Goal: Information Seeking & Learning: Learn about a topic

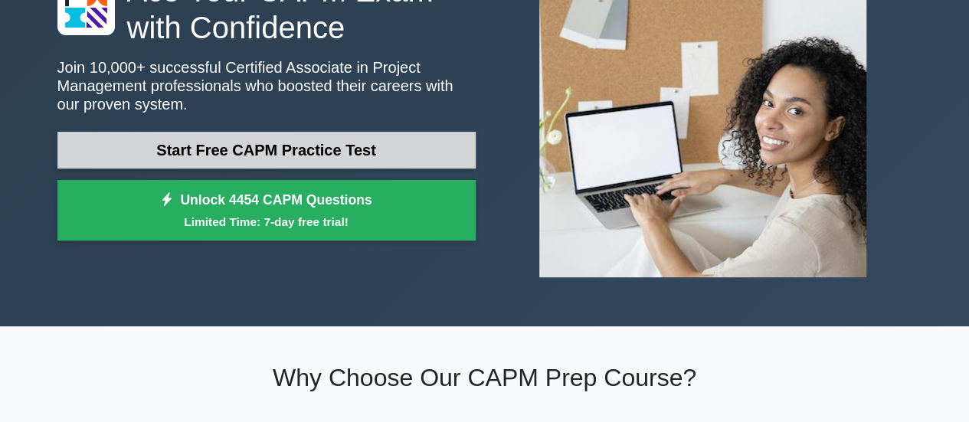
click at [172, 145] on link "Start Free CAPM Practice Test" at bounding box center [266, 150] width 418 height 37
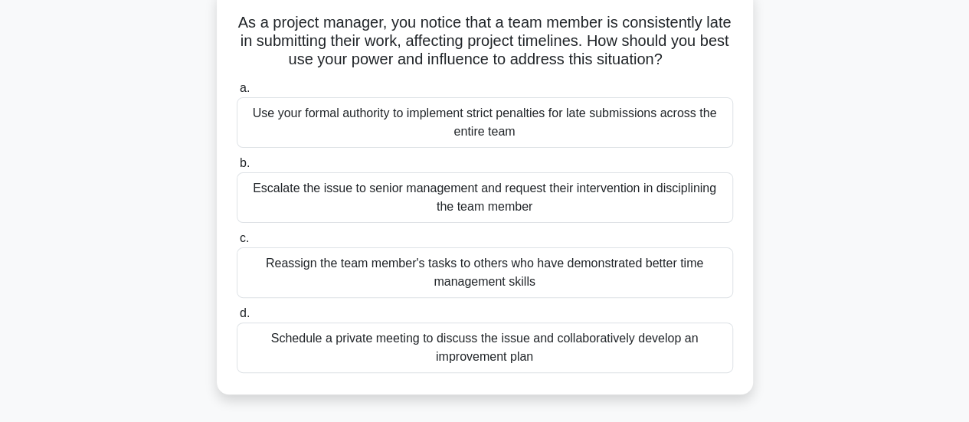
scroll to position [98, 0]
click at [378, 344] on div "Schedule a private meeting to discuss the issue and collaboratively develop an …" at bounding box center [485, 347] width 496 height 51
click at [237, 318] on input "d. Schedule a private meeting to discuss the issue and collaboratively develop …" at bounding box center [237, 313] width 0 height 10
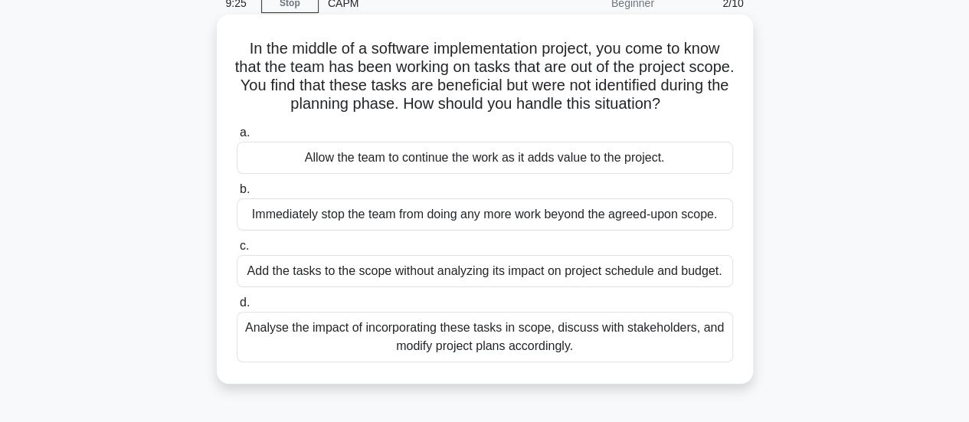
scroll to position [75, 0]
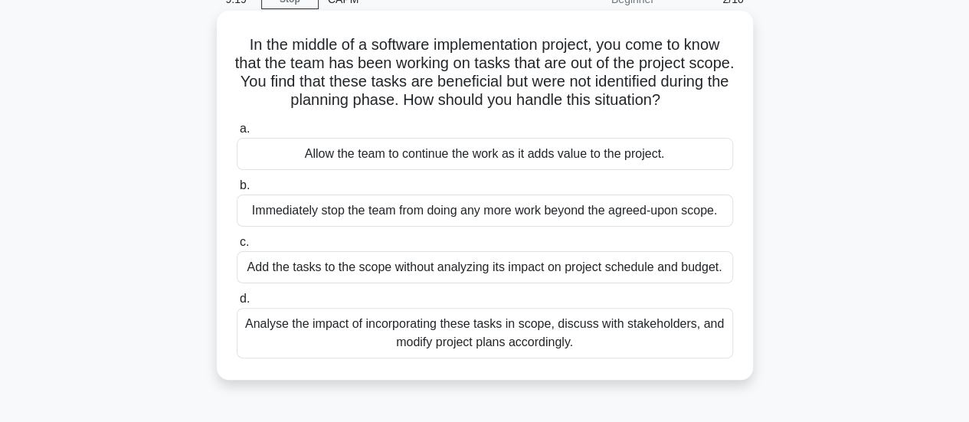
click at [422, 326] on div "Analyse the impact of incorporating these tasks in scope, discuss with stakehol…" at bounding box center [485, 333] width 496 height 51
click at [237, 304] on input "d. Analyse the impact of incorporating these tasks in scope, discuss with stake…" at bounding box center [237, 299] width 0 height 10
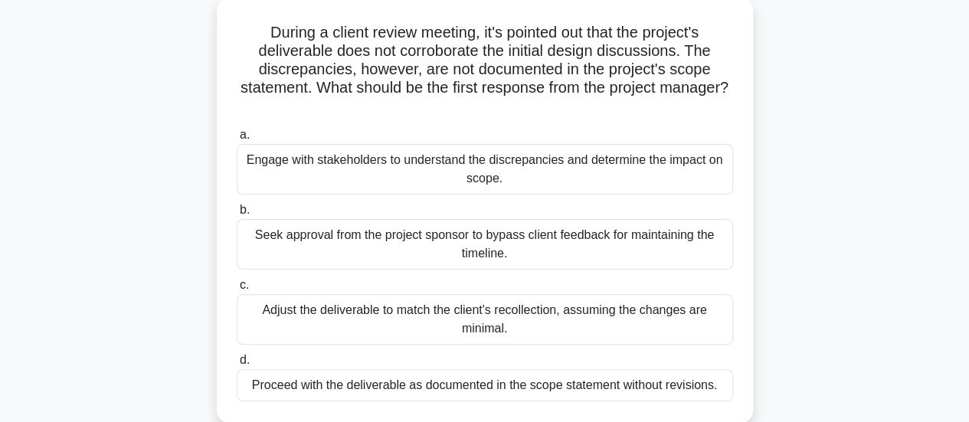
scroll to position [85, 0]
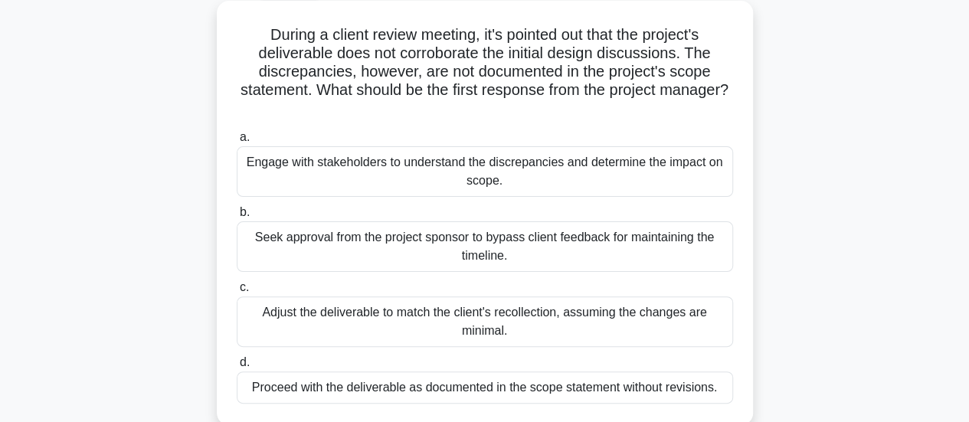
click at [432, 171] on div "Engage with stakeholders to understand the discrepancies and determine the impa…" at bounding box center [485, 171] width 496 height 51
click at [237, 142] on input "a. Engage with stakeholders to understand the discrepancies and determine the i…" at bounding box center [237, 137] width 0 height 10
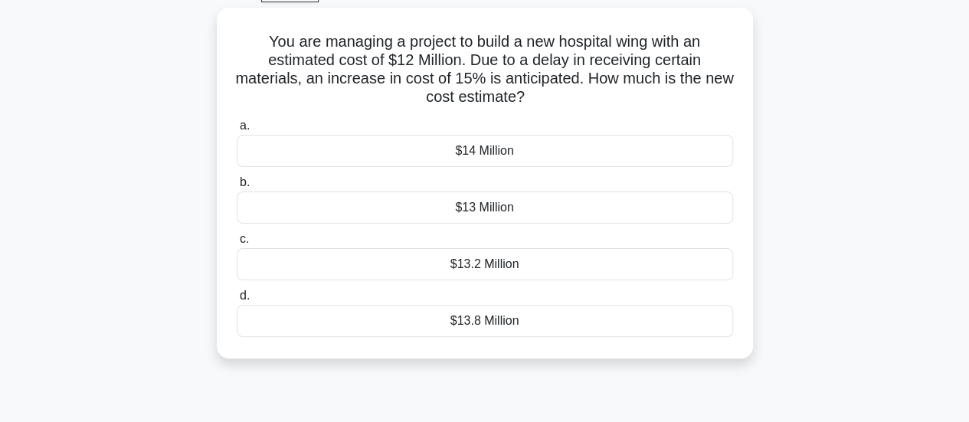
scroll to position [81, 0]
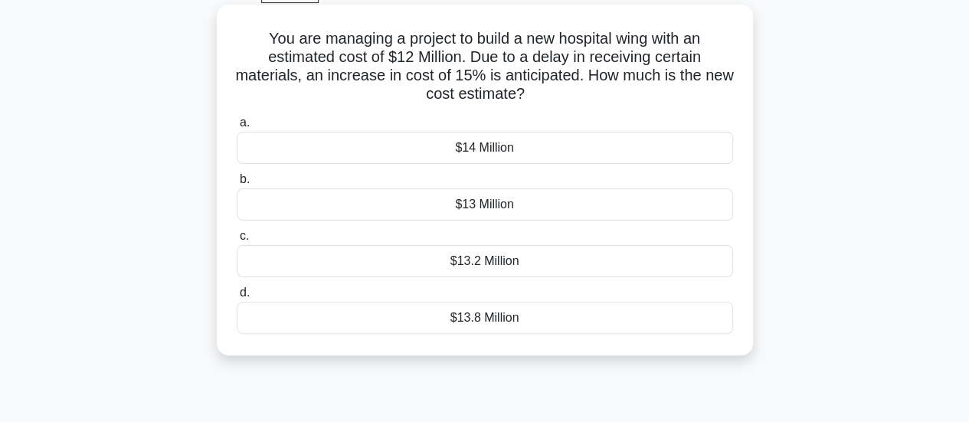
click at [479, 322] on div "$13.8 Million" at bounding box center [485, 318] width 496 height 32
click at [237, 298] on input "d. $13.8 Million" at bounding box center [237, 293] width 0 height 10
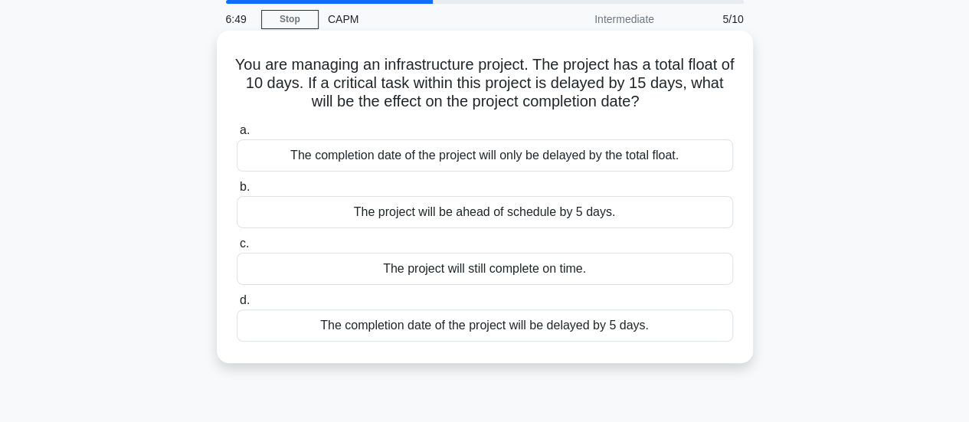
scroll to position [54, 0]
click at [456, 329] on div "The completion date of the project will be delayed by 5 days." at bounding box center [485, 327] width 496 height 32
click at [237, 307] on input "d. The completion date of the project will be delayed by 5 days." at bounding box center [237, 302] width 0 height 10
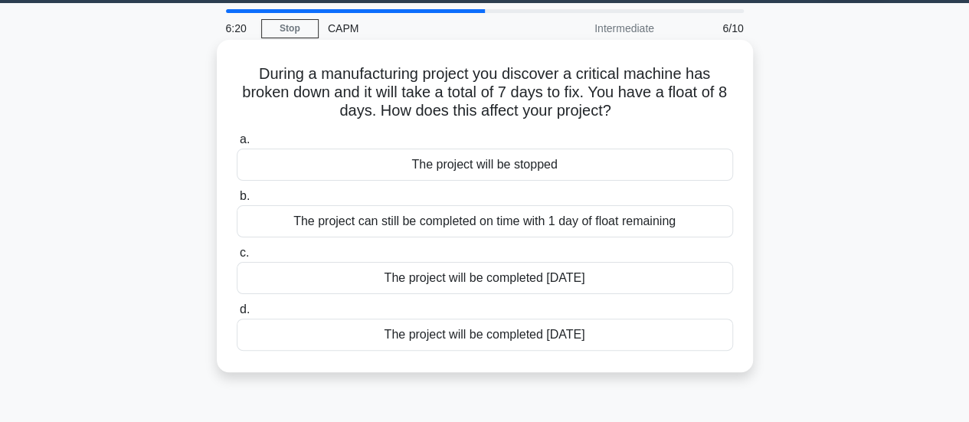
scroll to position [45, 0]
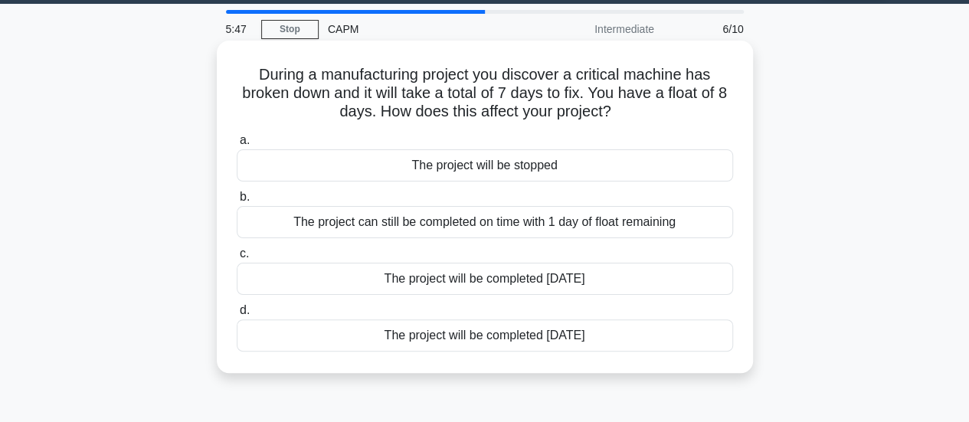
drag, startPoint x: 463, startPoint y: 281, endPoint x: 357, endPoint y: 239, distance: 113.8
click at [357, 239] on div "a. The project will be stopped b. The project can still be completed on time wi…" at bounding box center [484, 241] width 515 height 227
click at [500, 340] on div "The project will be completed 7 days later" at bounding box center [485, 335] width 496 height 32
click at [237, 316] on input "d. The project will be completed 7 days later" at bounding box center [237, 311] width 0 height 10
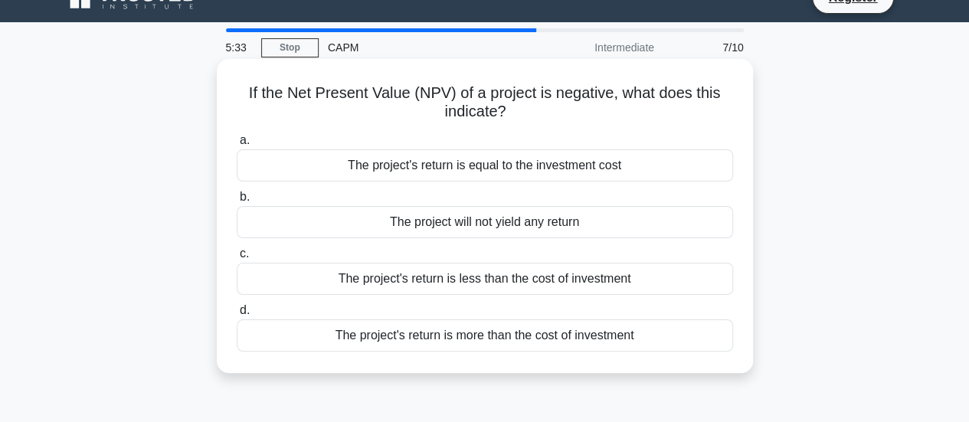
scroll to position [26, 0]
click at [478, 192] on label "b. The project will not yield any return" at bounding box center [485, 213] width 496 height 51
click at [237, 193] on input "b. The project will not yield any return" at bounding box center [237, 198] width 0 height 10
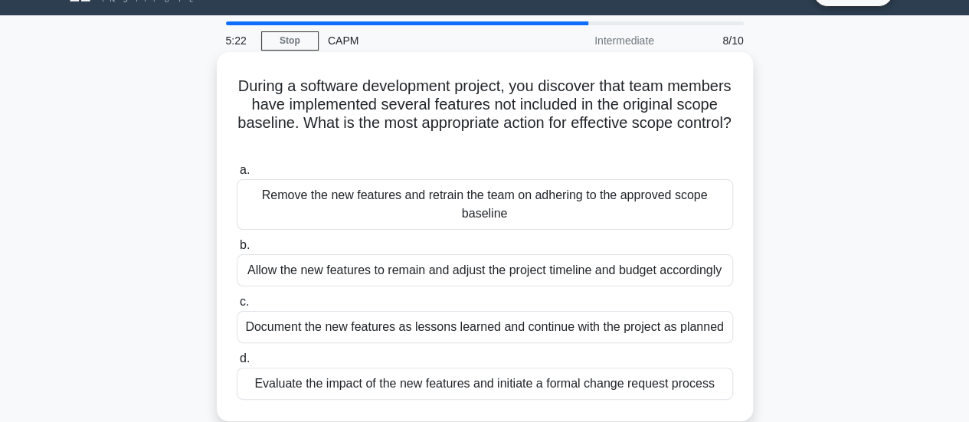
scroll to position [37, 0]
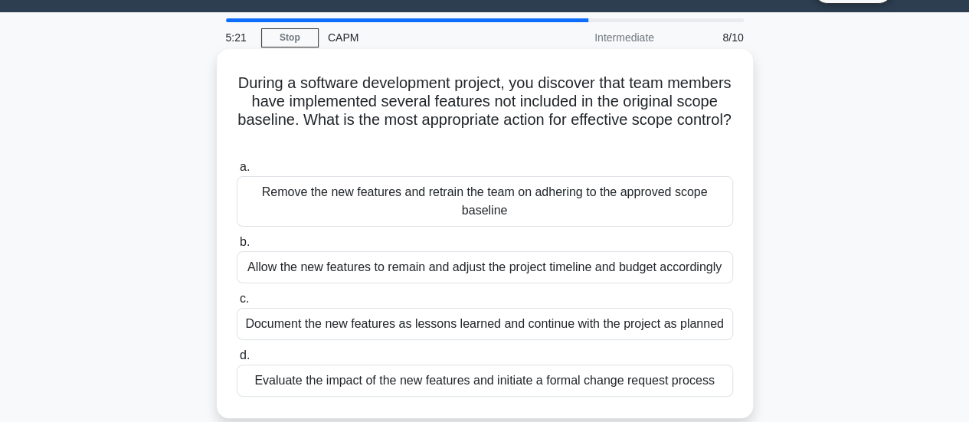
click at [388, 141] on h5 "During a software development project, you discover that team members have impl…" at bounding box center [484, 111] width 499 height 75
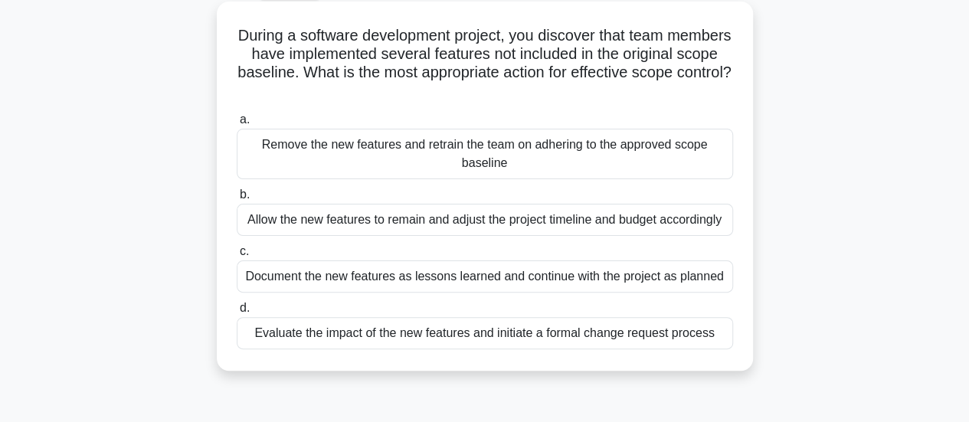
scroll to position [85, 0]
click at [416, 336] on div "Evaluate the impact of the new features and initiate a formal change request pr…" at bounding box center [485, 332] width 496 height 32
click at [237, 312] on input "d. Evaluate the impact of the new features and initiate a formal change request…" at bounding box center [237, 308] width 0 height 10
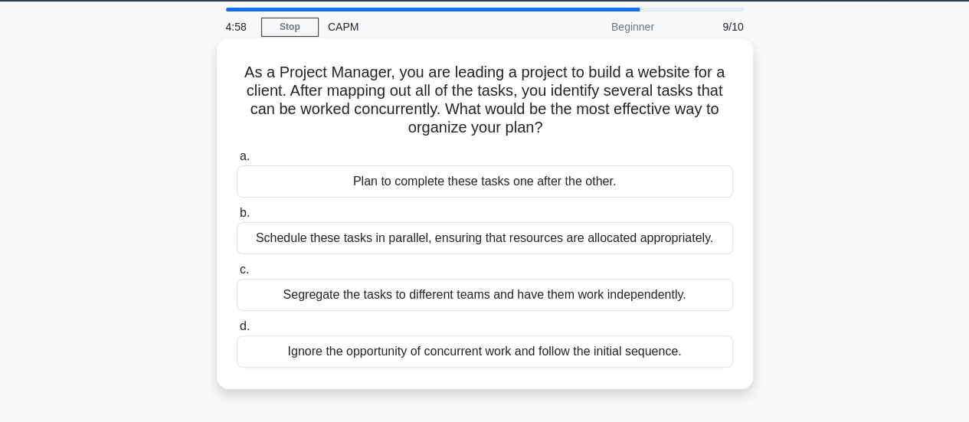
scroll to position [47, 0]
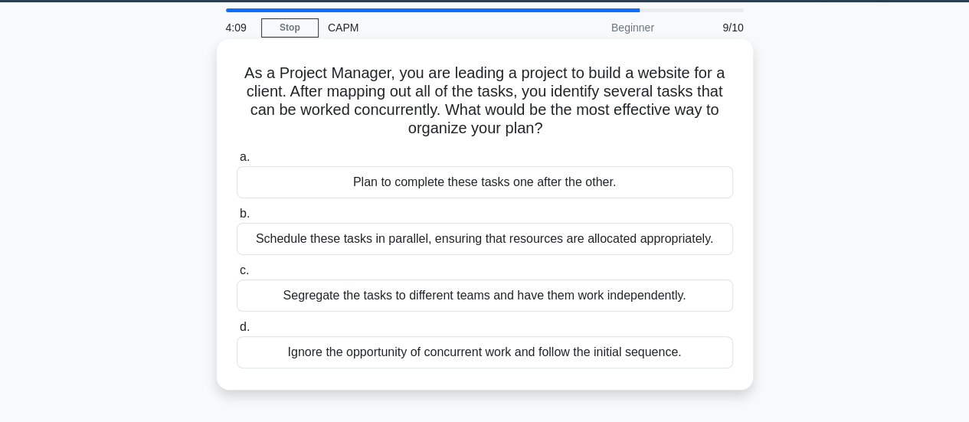
click at [532, 240] on div "Schedule these tasks in parallel, ensuring that resources are allocated appropr…" at bounding box center [485, 239] width 496 height 32
click at [237, 219] on input "b. Schedule these tasks in parallel, ensuring that resources are allocated appr…" at bounding box center [237, 214] width 0 height 10
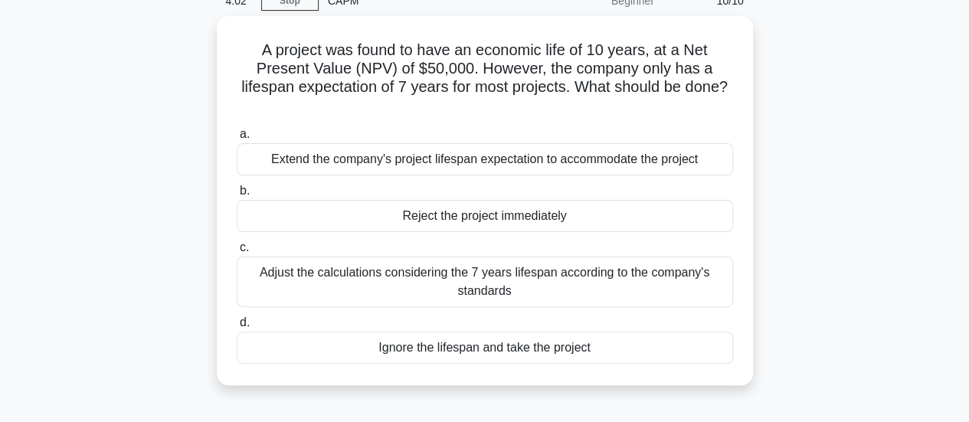
scroll to position [73, 0]
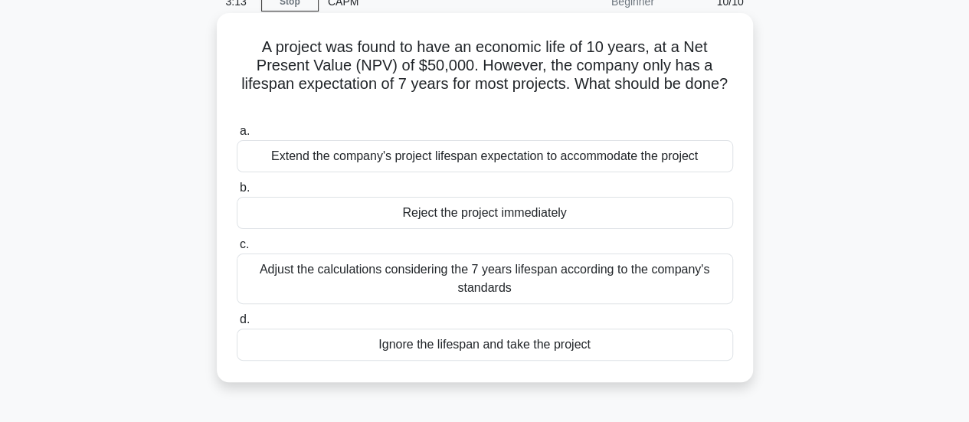
click at [496, 273] on div "Adjust the calculations considering the 7 years lifespan according to the compa…" at bounding box center [485, 278] width 496 height 51
click at [237, 250] on input "c. Adjust the calculations considering the 7 years lifespan according to the co…" at bounding box center [237, 245] width 0 height 10
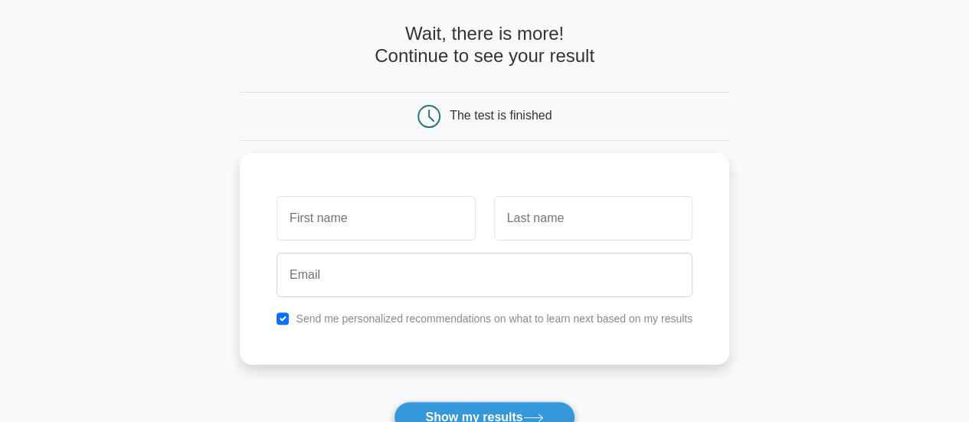
scroll to position [93, 0]
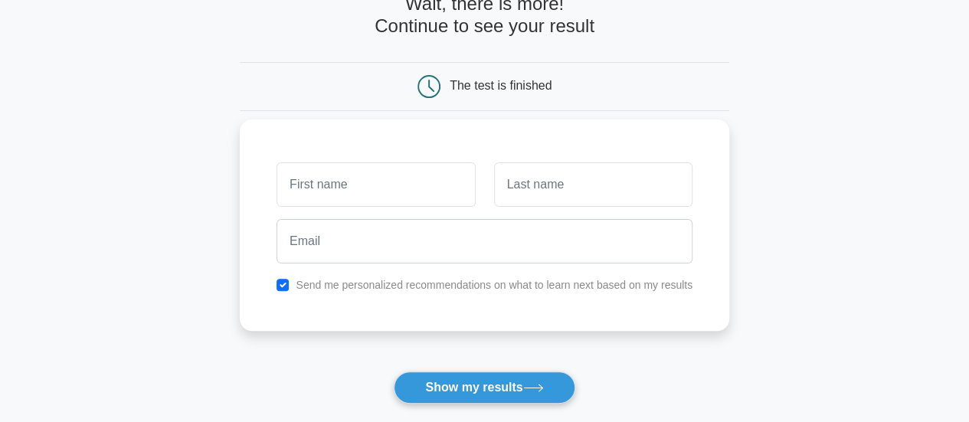
click at [375, 185] on input "text" at bounding box center [375, 184] width 198 height 44
type input "[PERSON_NAME]"
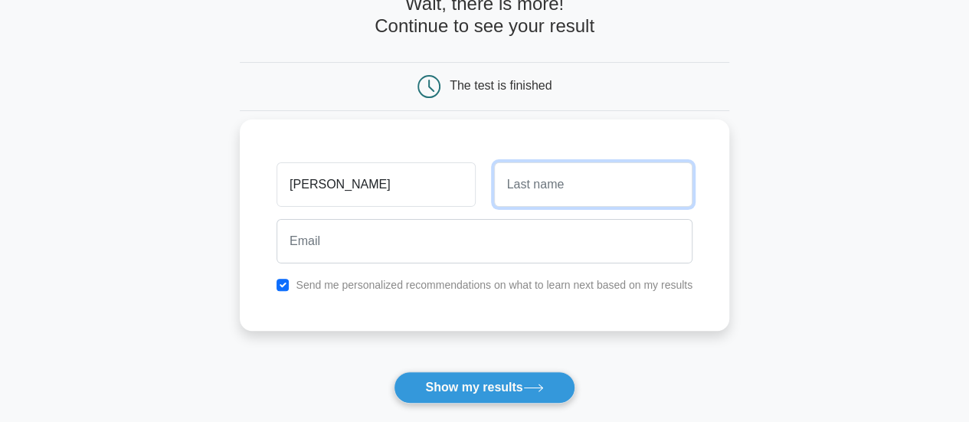
click at [521, 184] on input "text" at bounding box center [593, 184] width 198 height 44
type input "[PERSON_NAME]"
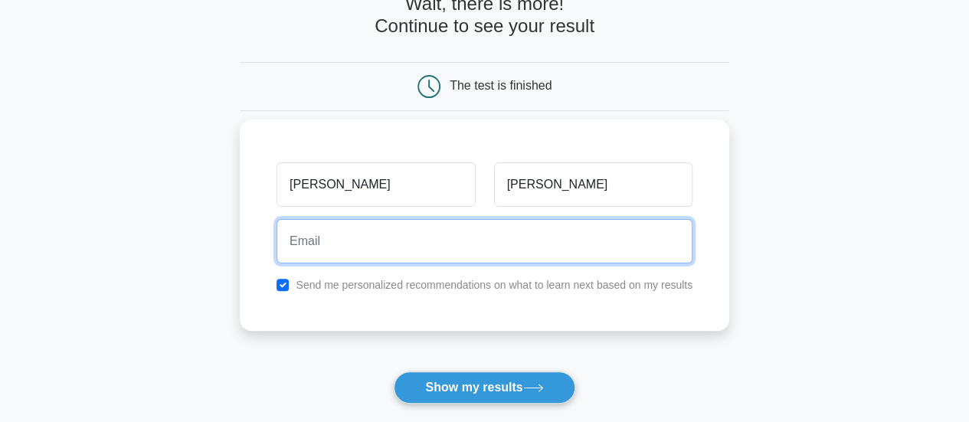
click at [426, 260] on input "email" at bounding box center [484, 241] width 416 height 44
type input "[EMAIL_ADDRESS][DOMAIN_NAME]"
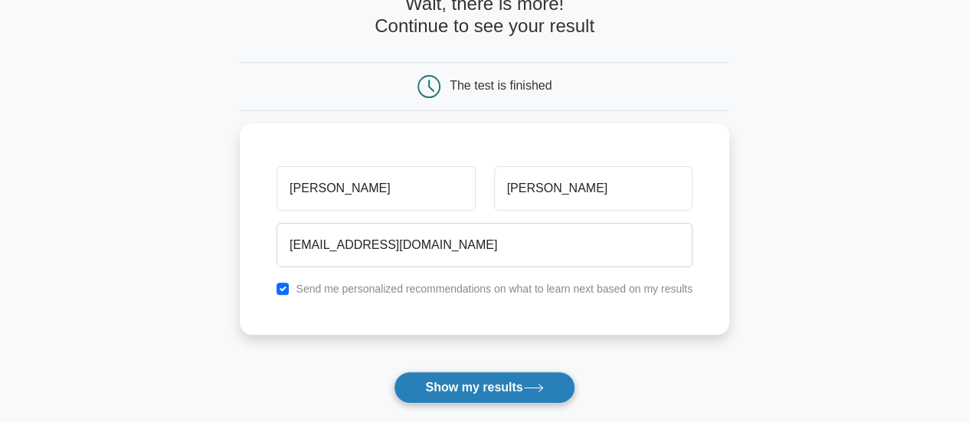
click at [463, 381] on button "Show my results" at bounding box center [484, 387] width 181 height 32
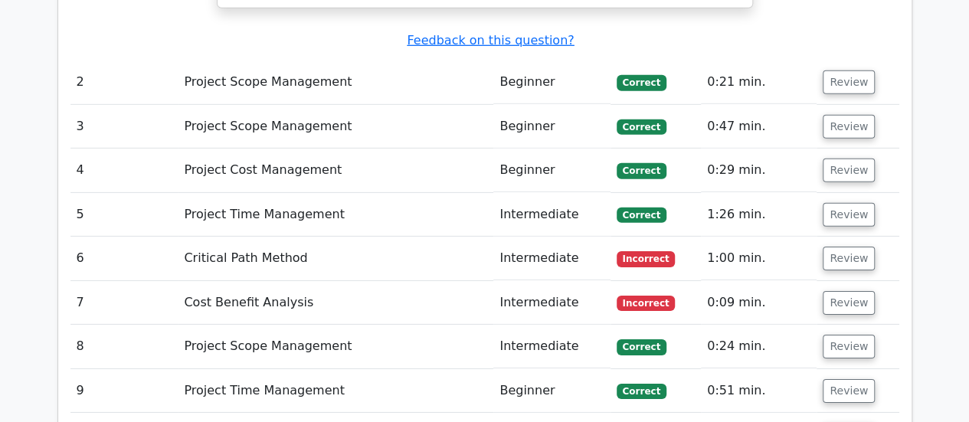
scroll to position [2295, 0]
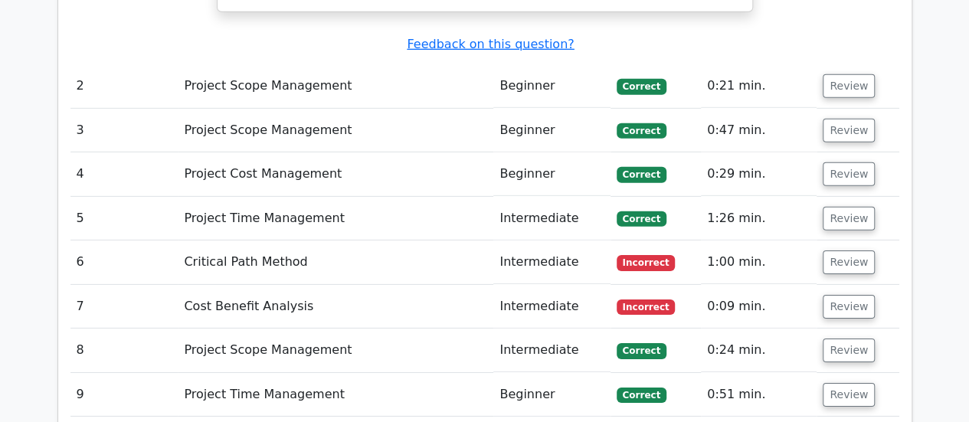
click at [288, 240] on td "Critical Path Method" at bounding box center [336, 262] width 316 height 44
click at [837, 250] on button "Review" at bounding box center [849, 262] width 52 height 24
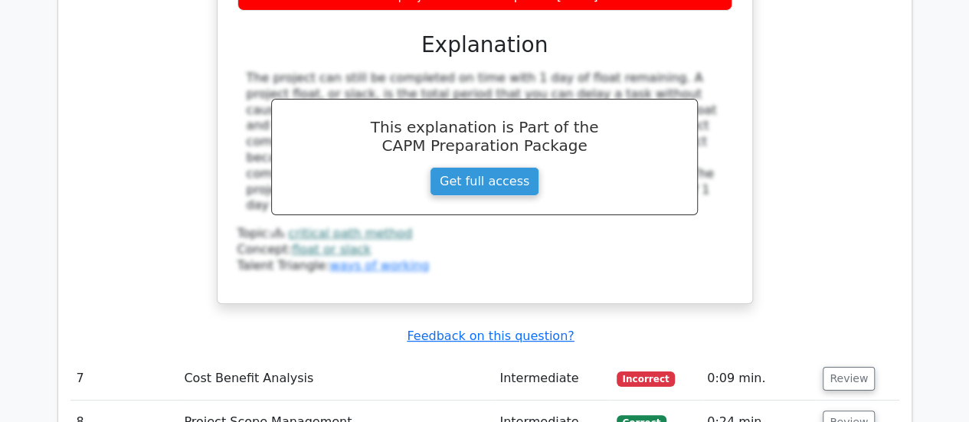
scroll to position [2857, 0]
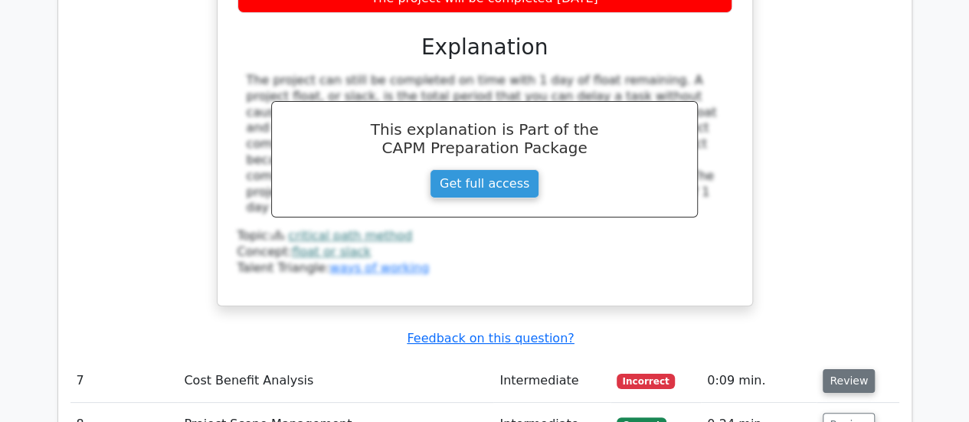
click at [832, 369] on button "Review" at bounding box center [849, 381] width 52 height 24
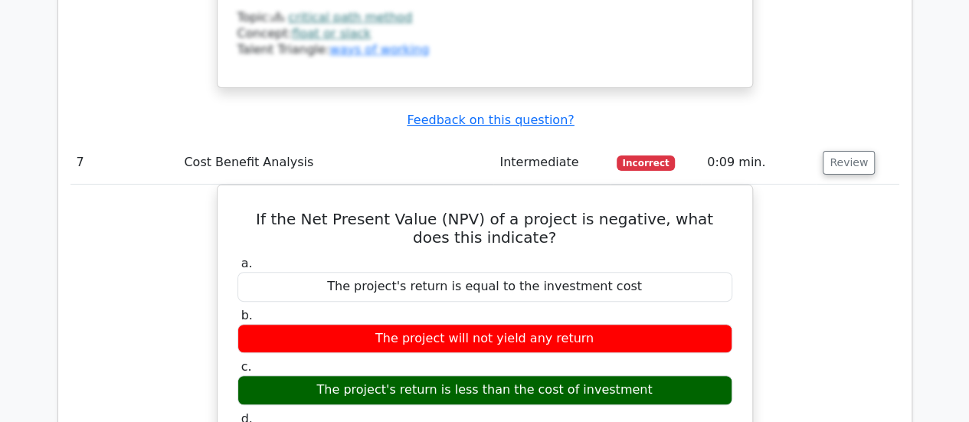
scroll to position [3074, 0]
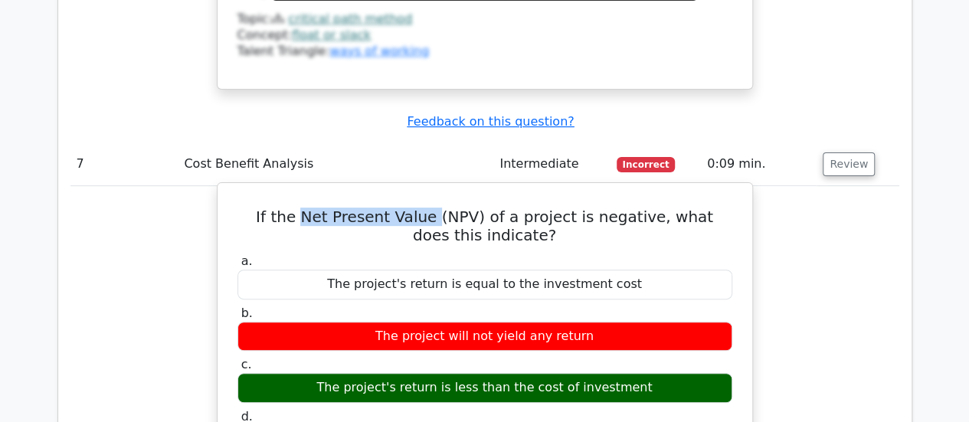
drag, startPoint x: 286, startPoint y: 94, endPoint x: 410, endPoint y: 95, distance: 124.1
click at [410, 208] on h5 "If the Net Present Value (NPV) of a project is negative, what does this indicat…" at bounding box center [485, 226] width 498 height 37
copy h5 "Net Present Value"
